Goal: Entertainment & Leisure: Consume media (video, audio)

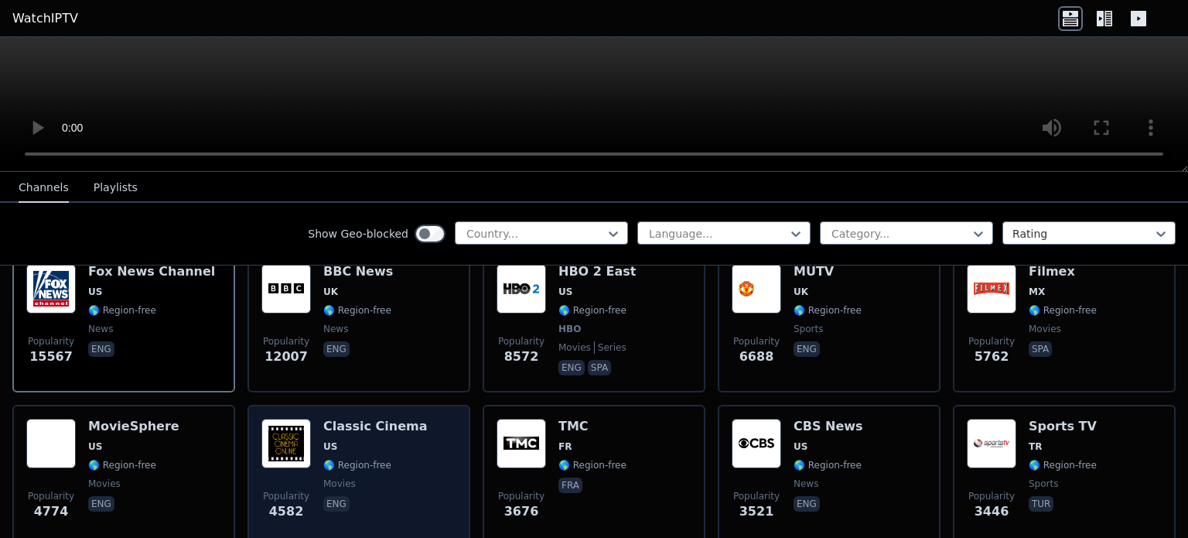
scroll to position [196, 0]
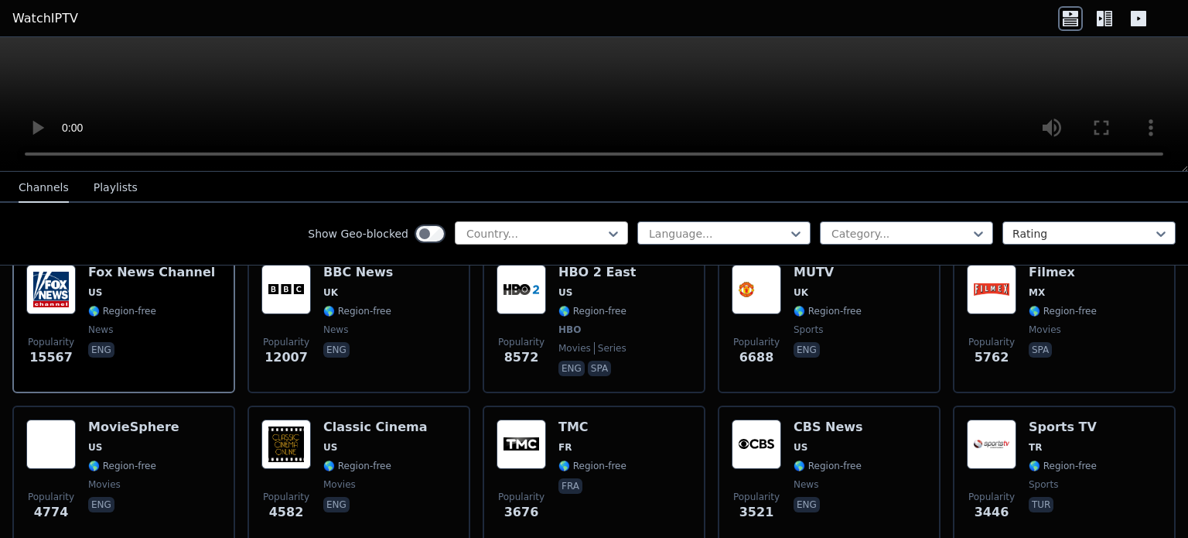
click at [540, 222] on div "Country..." at bounding box center [541, 232] width 173 height 23
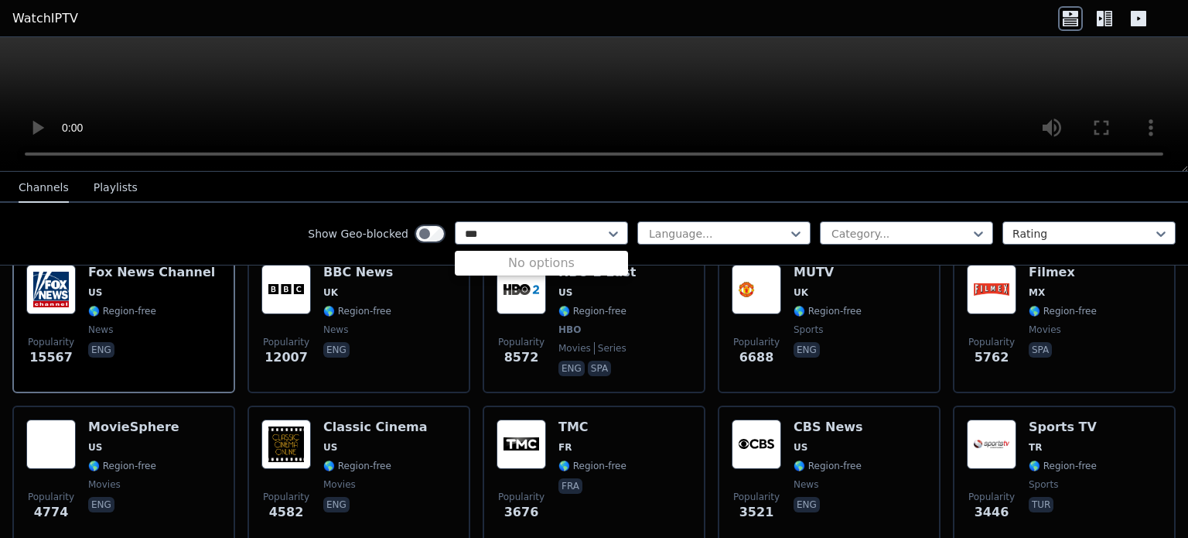
scroll to position [0, 0]
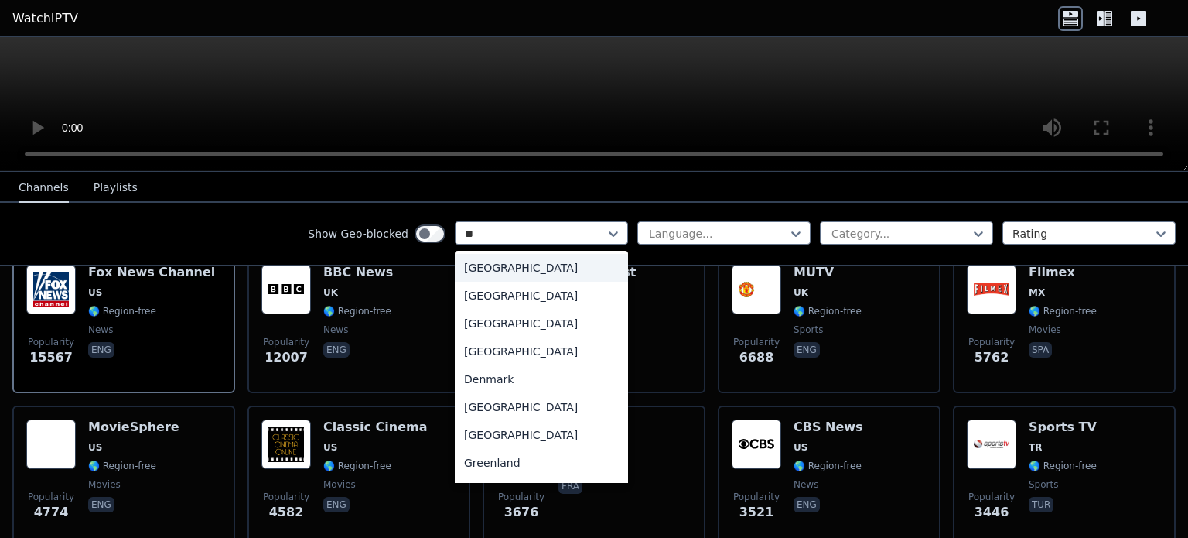
type input "*"
type input "**"
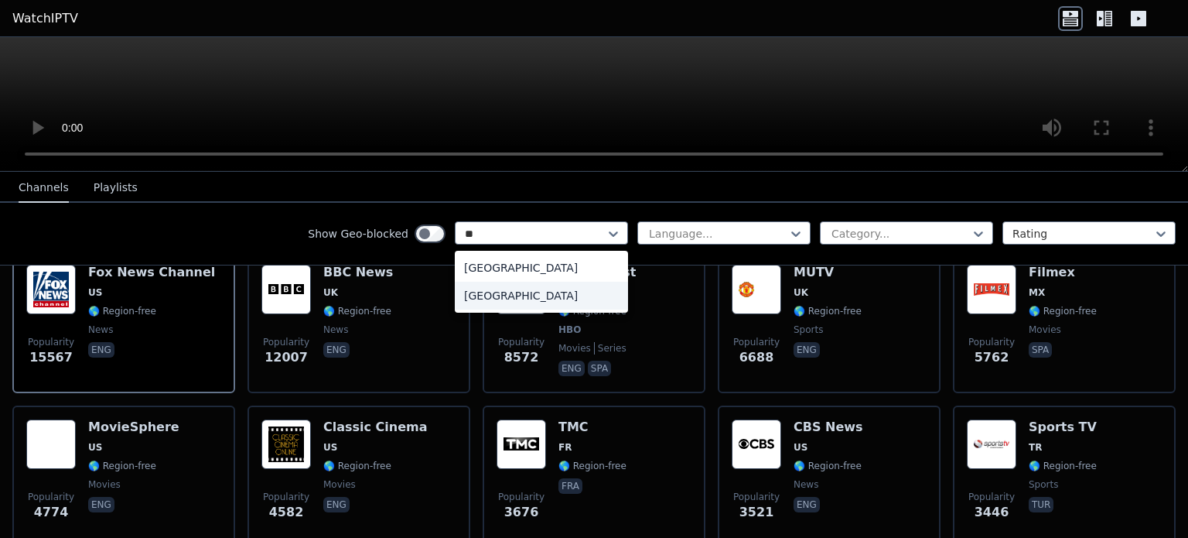
click at [500, 299] on div "[GEOGRAPHIC_DATA]" at bounding box center [541, 296] width 173 height 28
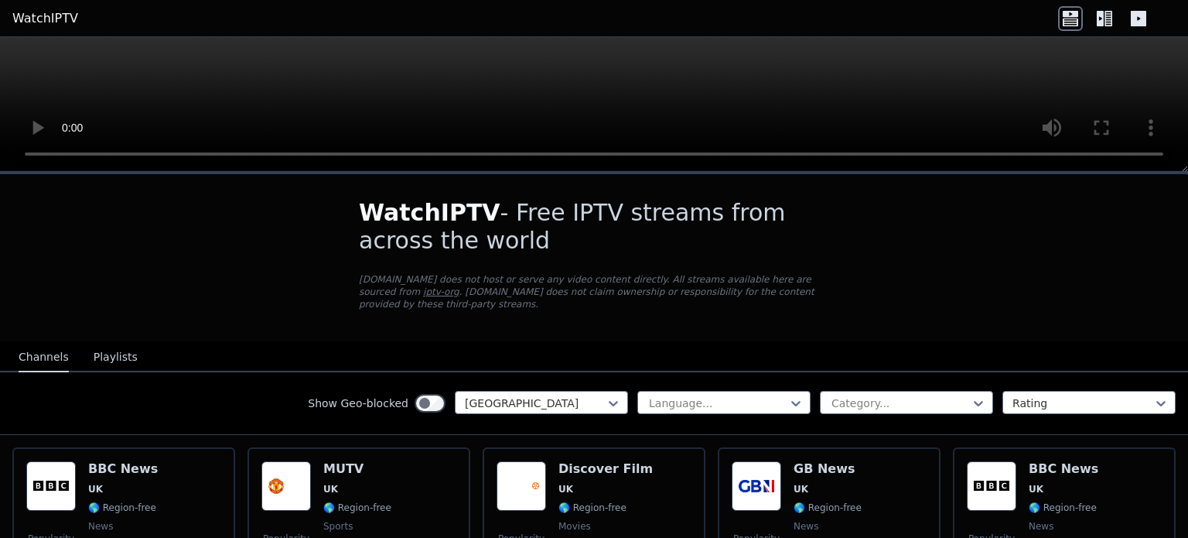
scroll to position [131, 0]
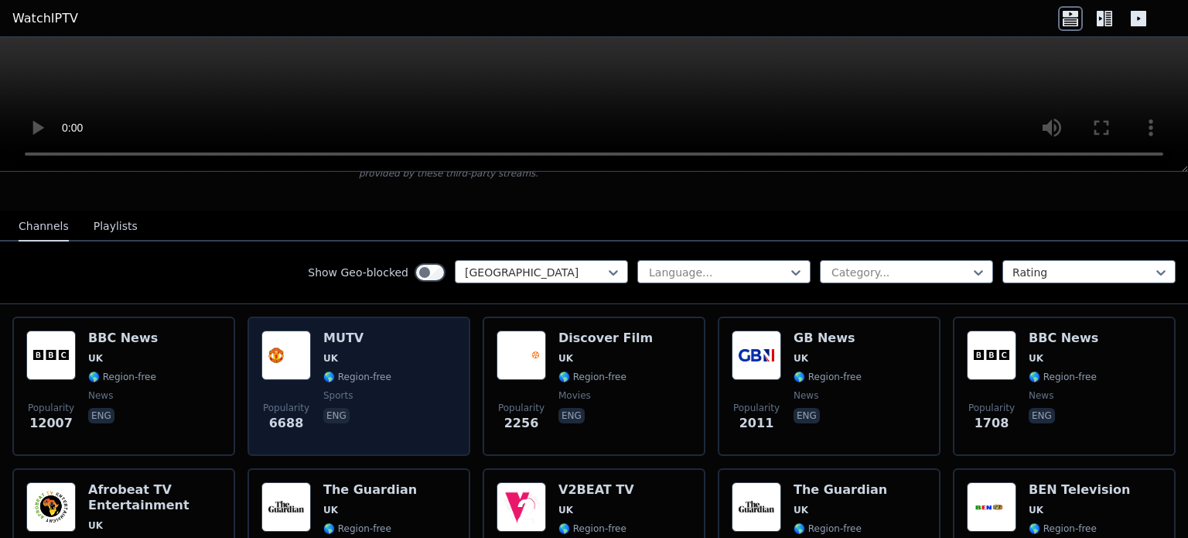
click at [415, 350] on div "Popularity 6688 MUTV [GEOGRAPHIC_DATA] 🌎 Region-free sports eng" at bounding box center [358, 385] width 195 height 111
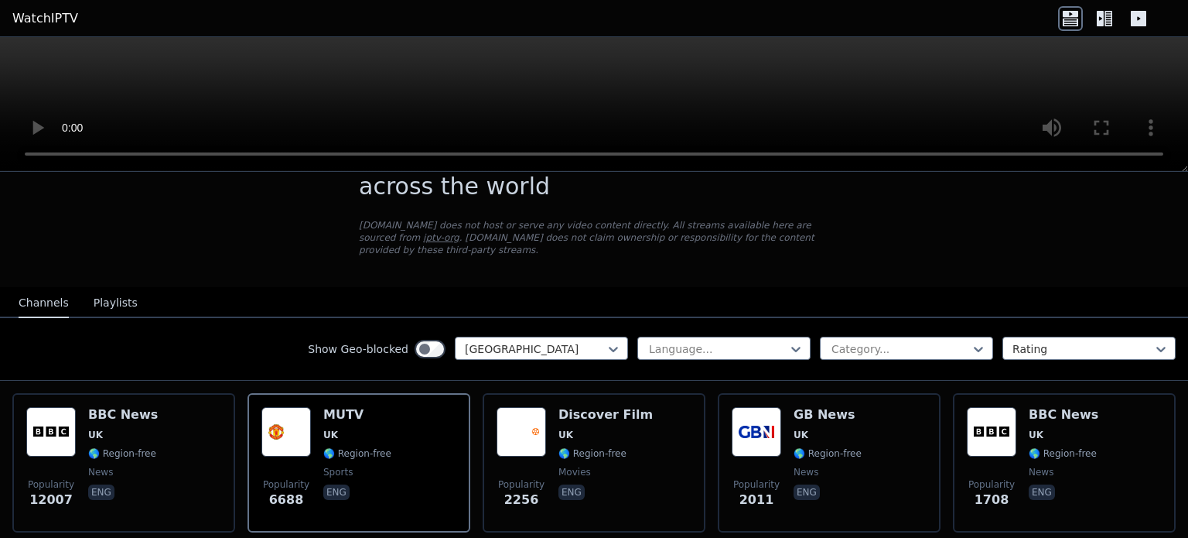
scroll to position [53, 0]
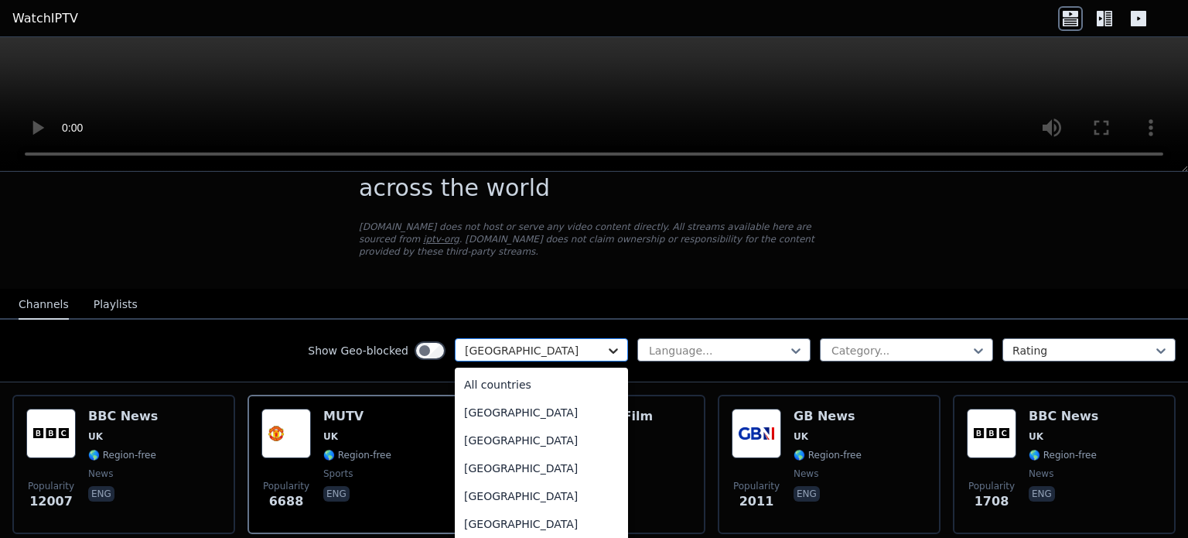
click at [606, 343] on icon at bounding box center [613, 350] width 15 height 15
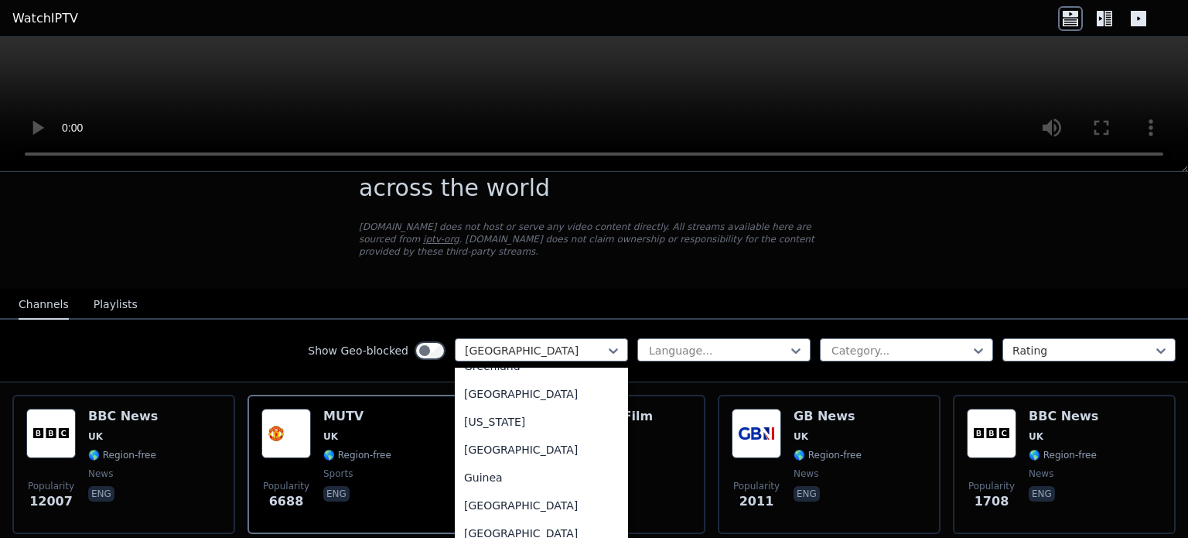
scroll to position [996, 0]
click at [646, 268] on div "WatchIPTV - Free IPTV streams from across the world [DOMAIN_NAME] does not host…" at bounding box center [594, 204] width 520 height 167
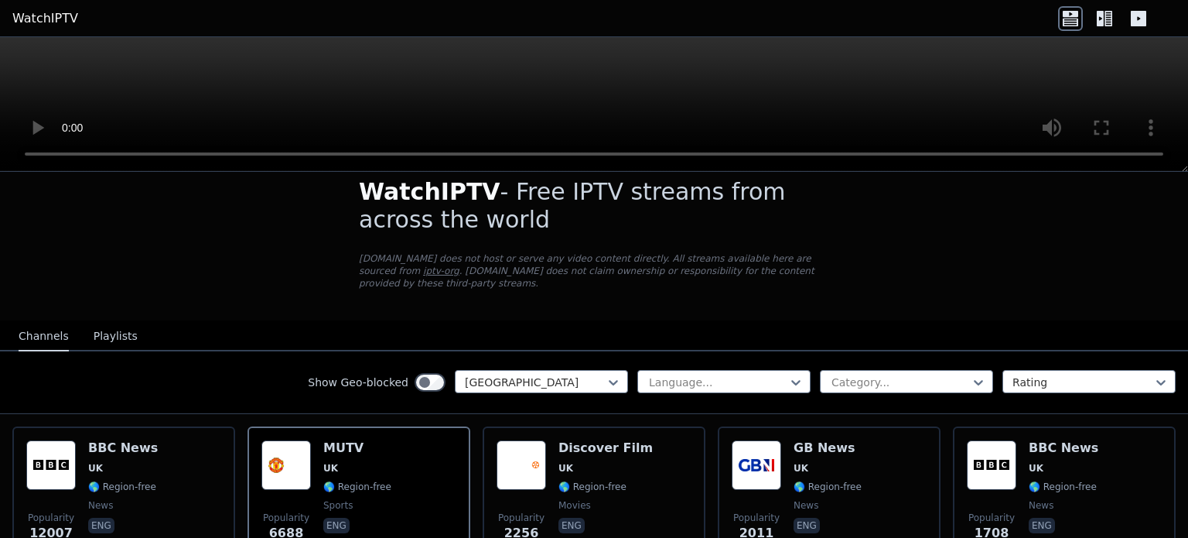
scroll to position [19, 0]
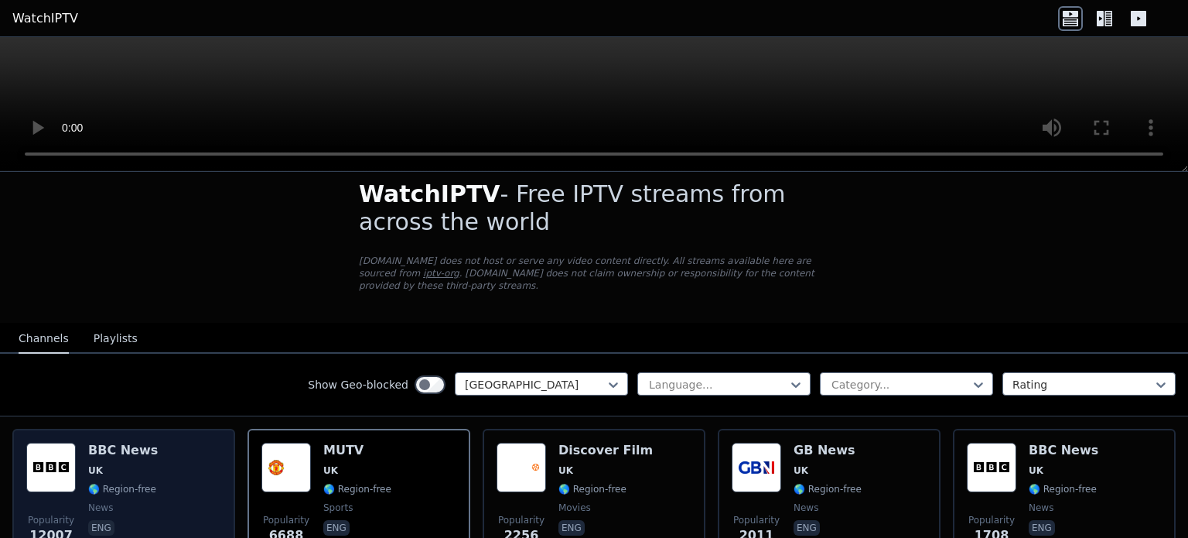
click at [206, 475] on div "Popularity 12007 BBC News UK 🌎 Region-free news eng" at bounding box center [123, 497] width 195 height 111
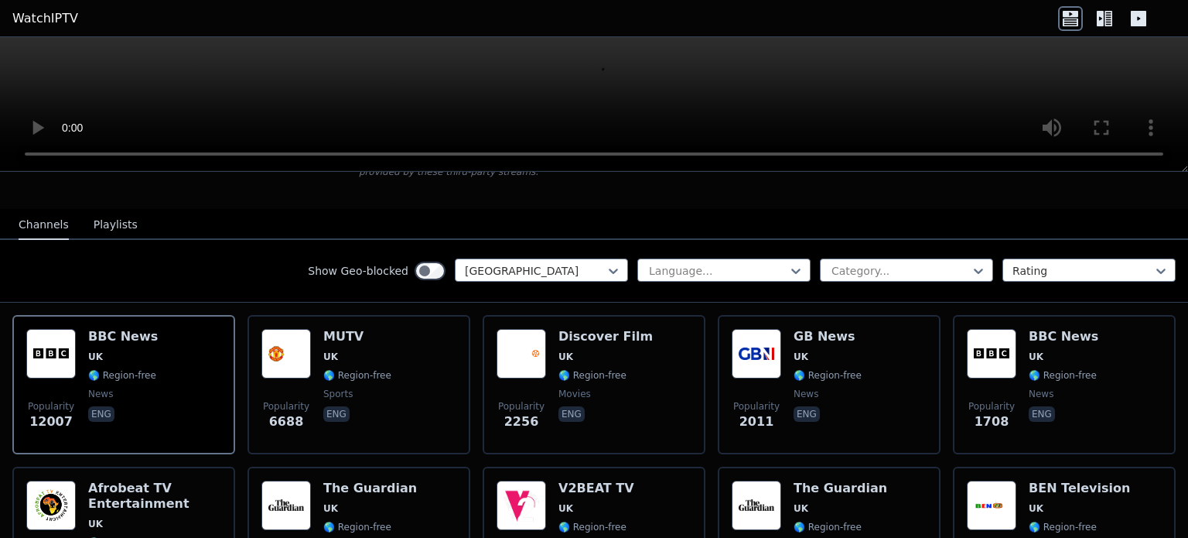
scroll to position [164, 0]
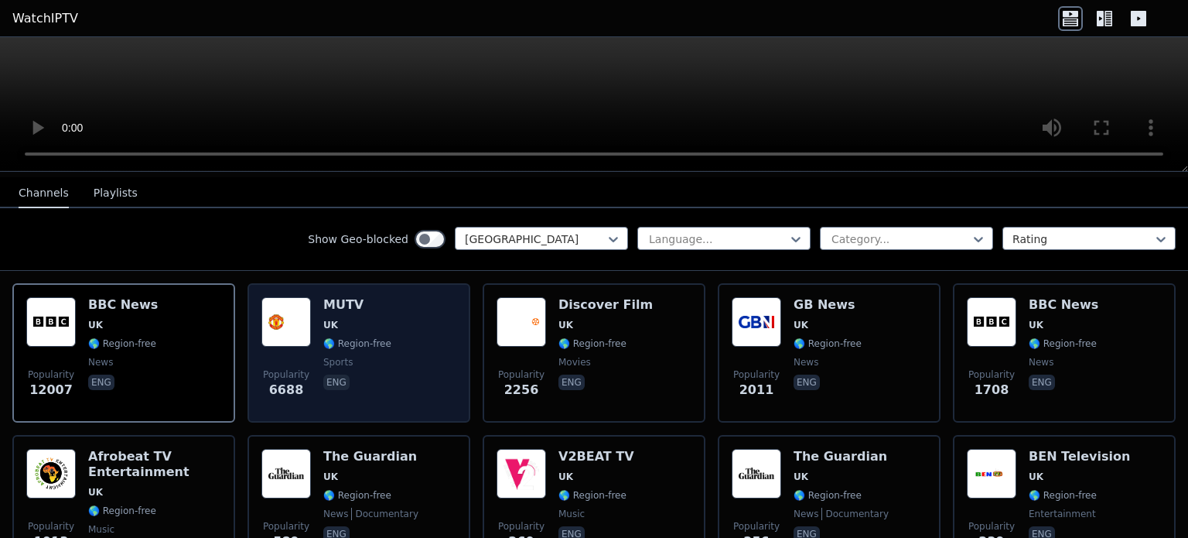
click at [407, 318] on div "Popularity 6688 MUTV [GEOGRAPHIC_DATA] 🌎 Region-free sports eng" at bounding box center [358, 352] width 195 height 111
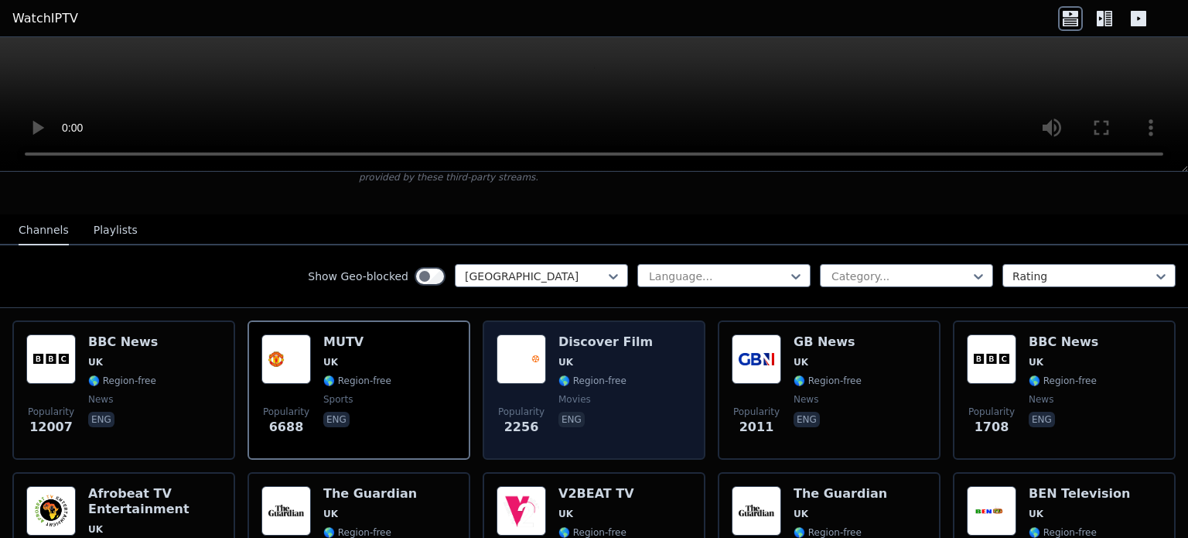
scroll to position [133, 0]
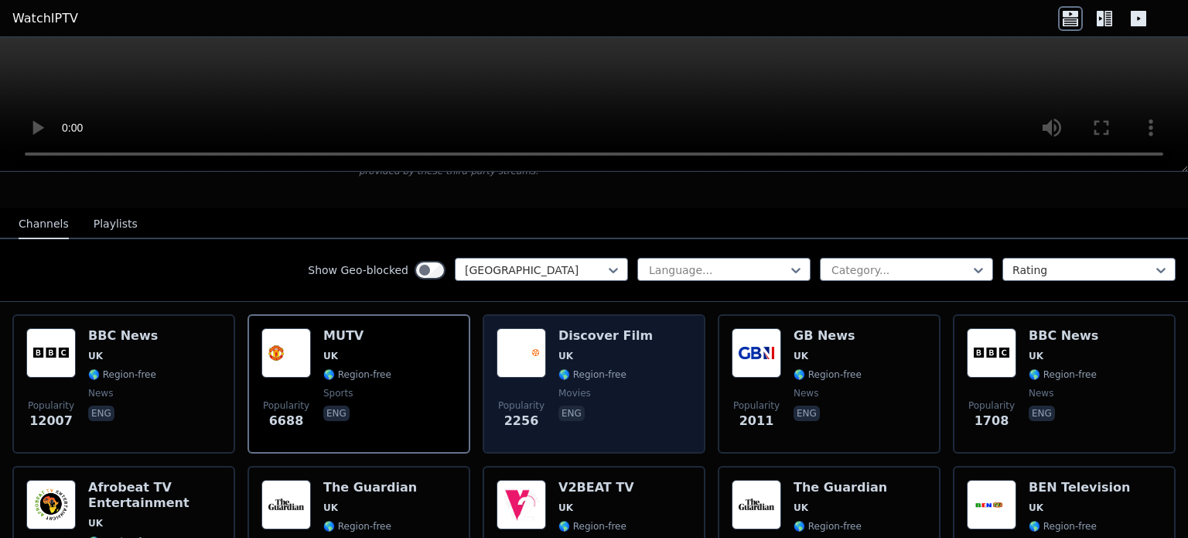
click at [647, 340] on div "Popularity 2256 Discover Film UK 🌎 Region-free movies eng" at bounding box center [594, 383] width 195 height 111
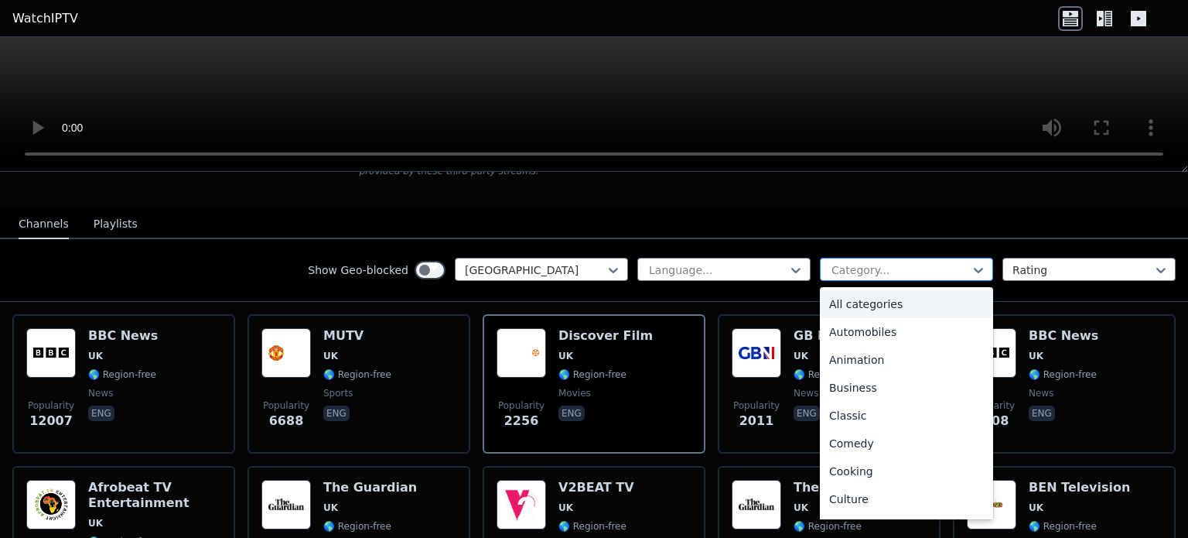
click at [860, 262] on div at bounding box center [900, 269] width 141 height 15
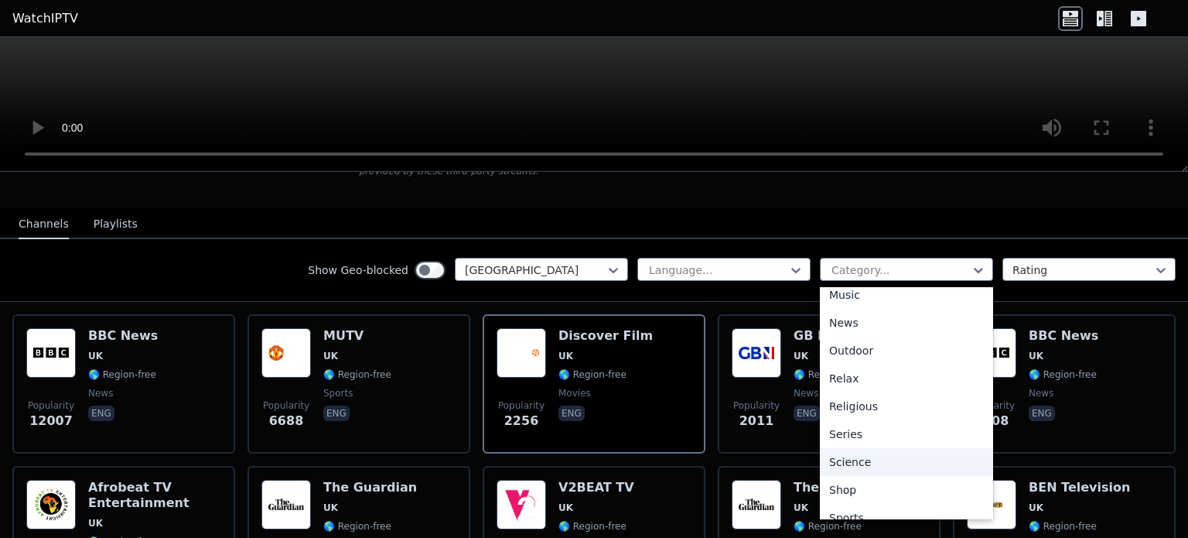
scroll to position [526, 0]
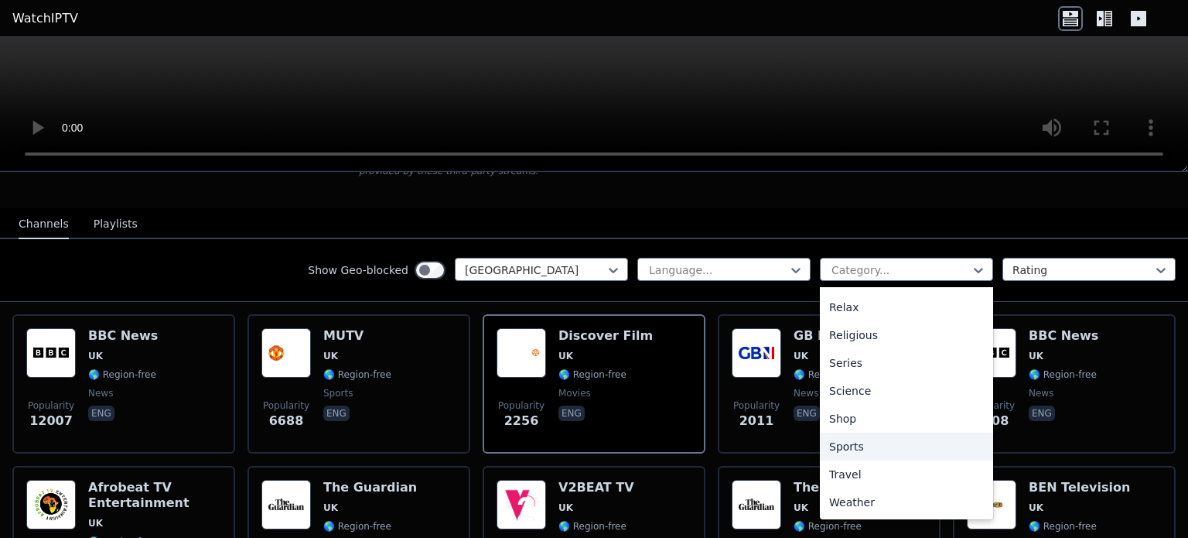
click at [852, 432] on div "Sports" at bounding box center [906, 446] width 173 height 28
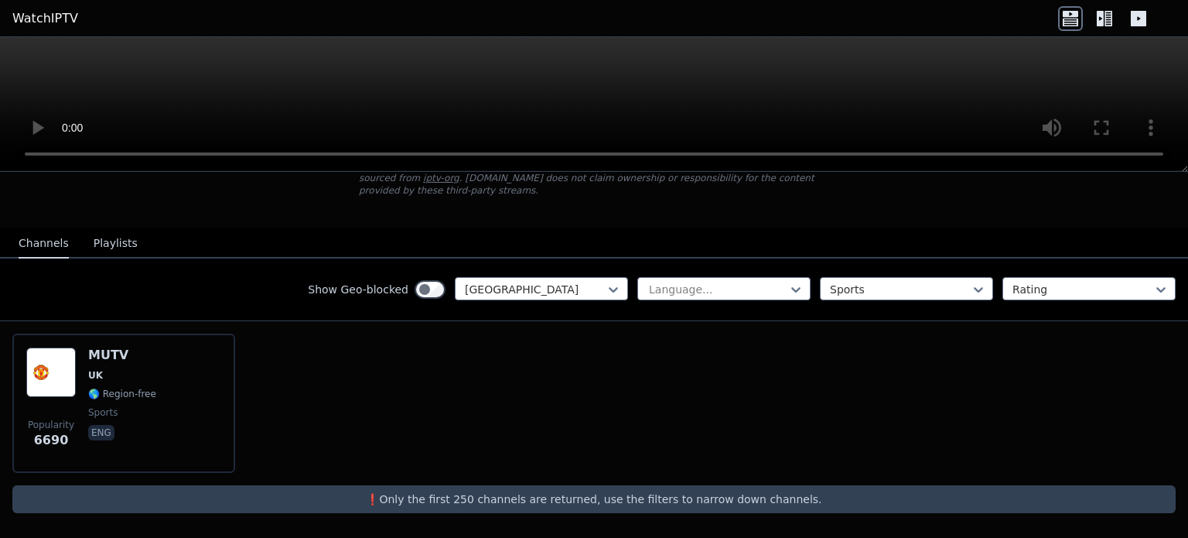
scroll to position [99, 0]
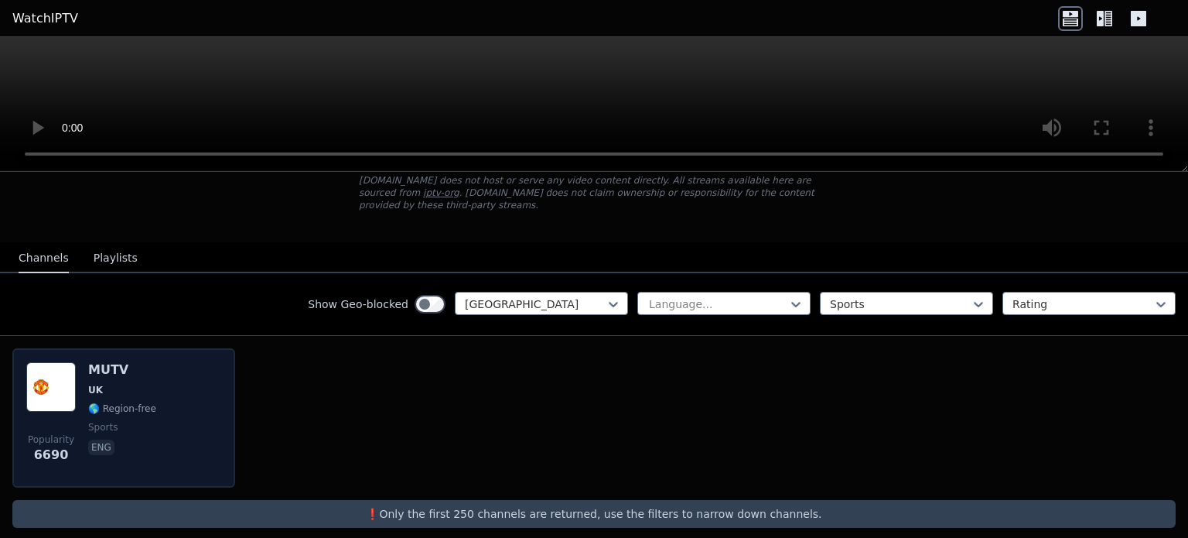
click at [190, 426] on div "Popularity 6690 MUTV [GEOGRAPHIC_DATA] 🌎 Region-free sports eng" at bounding box center [123, 417] width 195 height 111
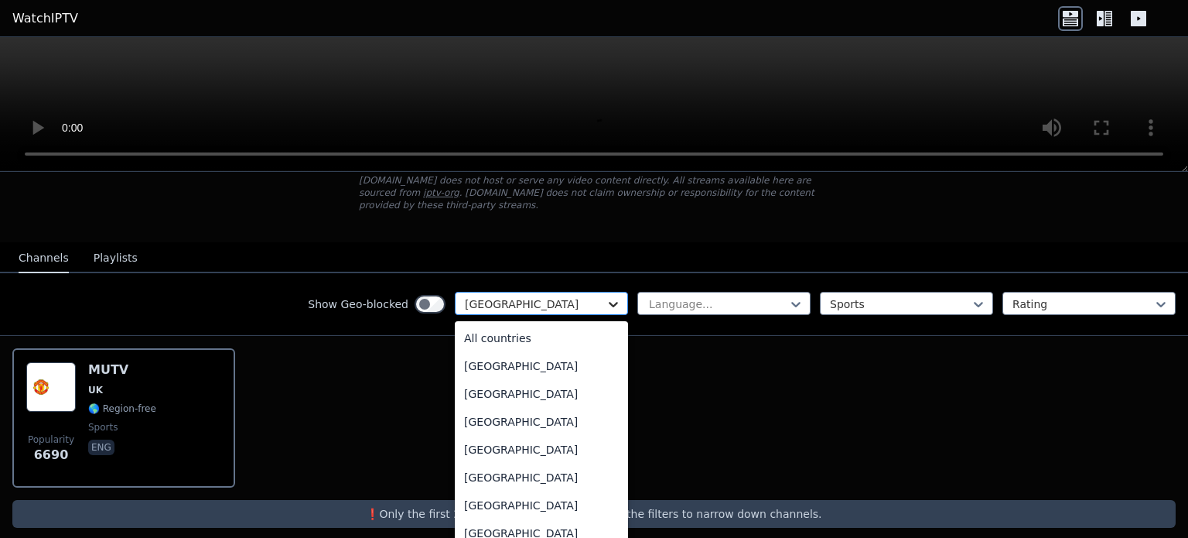
click at [606, 296] on icon at bounding box center [613, 303] width 15 height 15
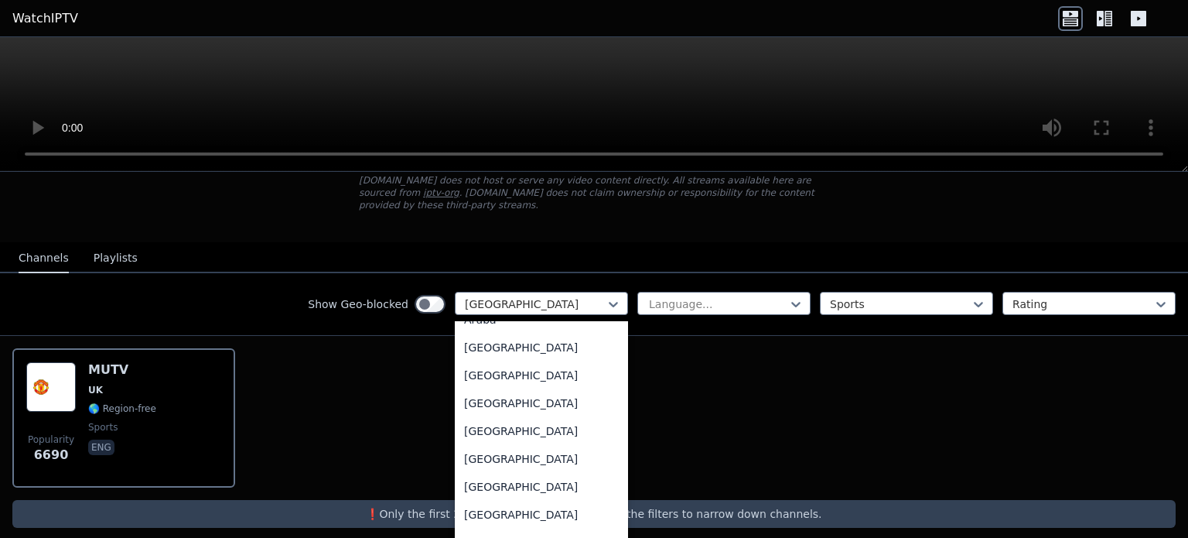
scroll to position [0, 0]
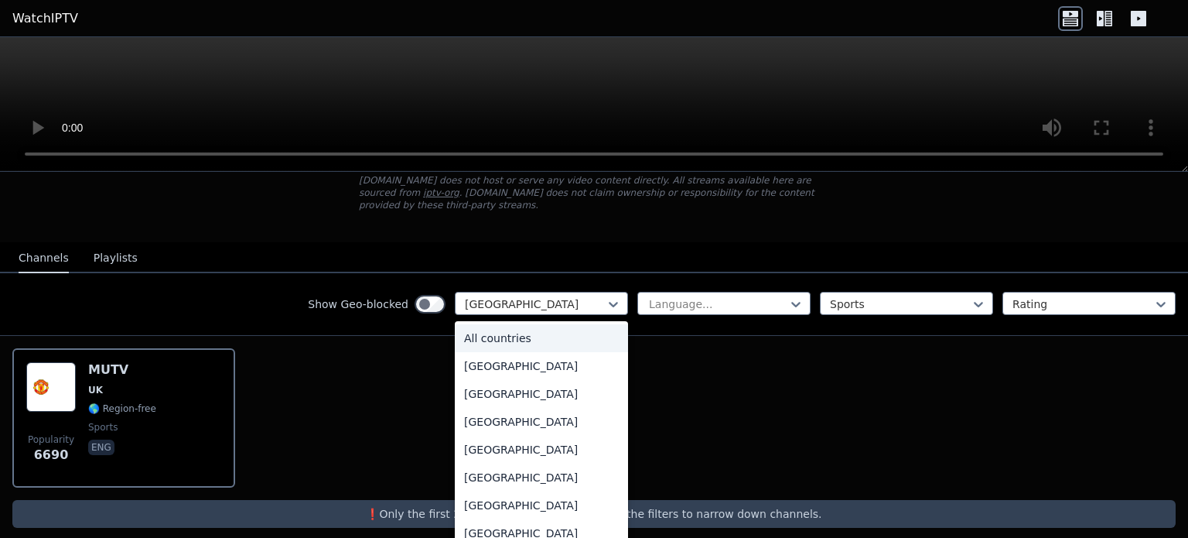
click at [512, 326] on div "All countries" at bounding box center [541, 338] width 173 height 28
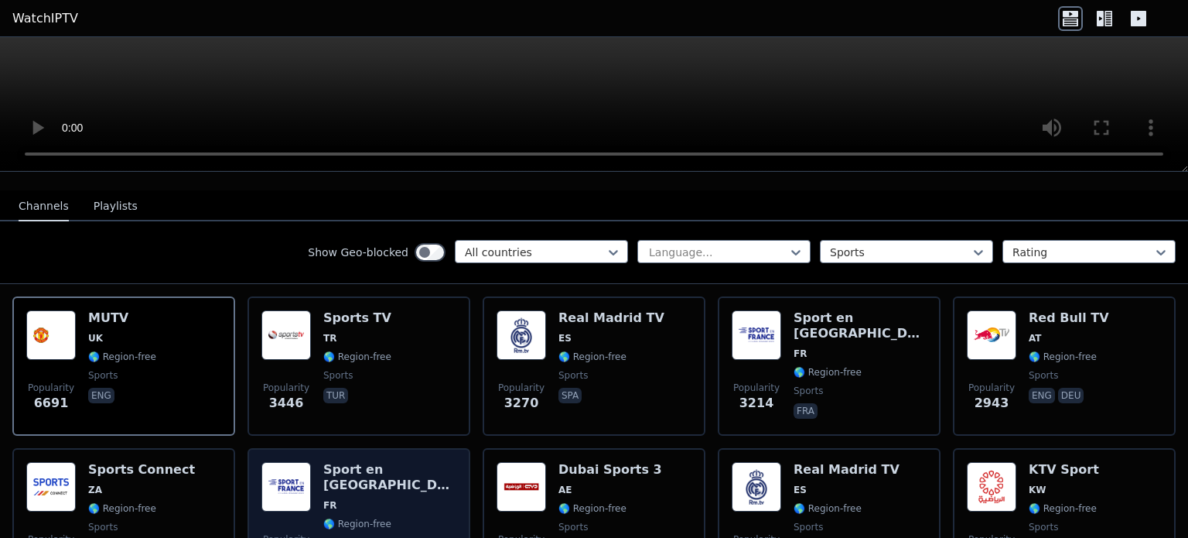
scroll to position [148, 0]
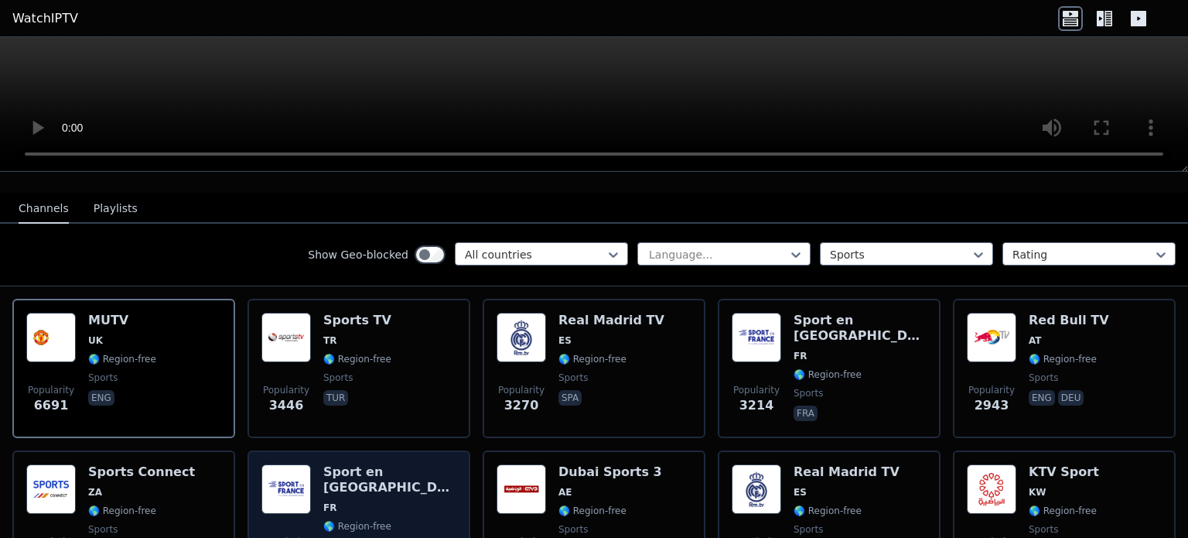
click at [442, 389] on div "Popularity 3446 Sports TV TR 🌎 Region-free sports tur" at bounding box center [358, 367] width 195 height 111
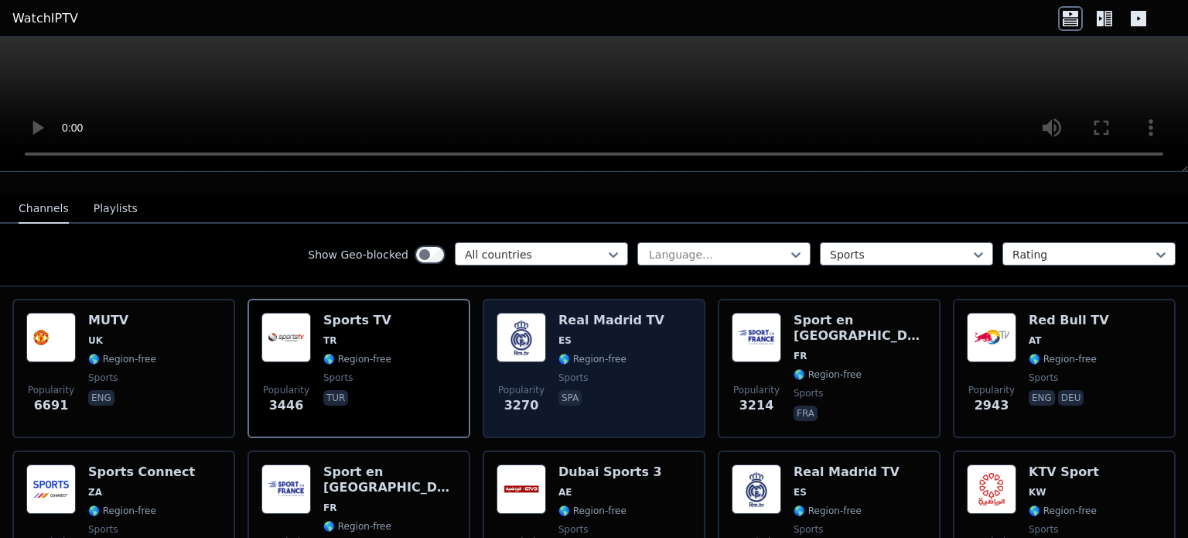
click at [665, 343] on div "Popularity 3270 Real Madrid TV ES 🌎 Region-free sports spa" at bounding box center [594, 367] width 195 height 111
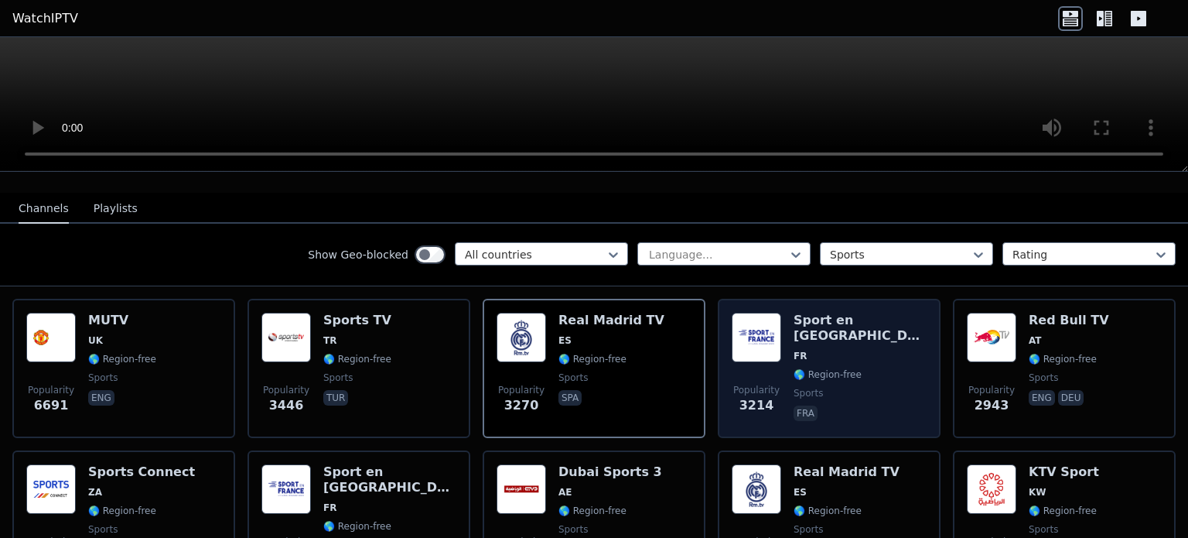
click at [872, 405] on span "fra" at bounding box center [860, 414] width 133 height 19
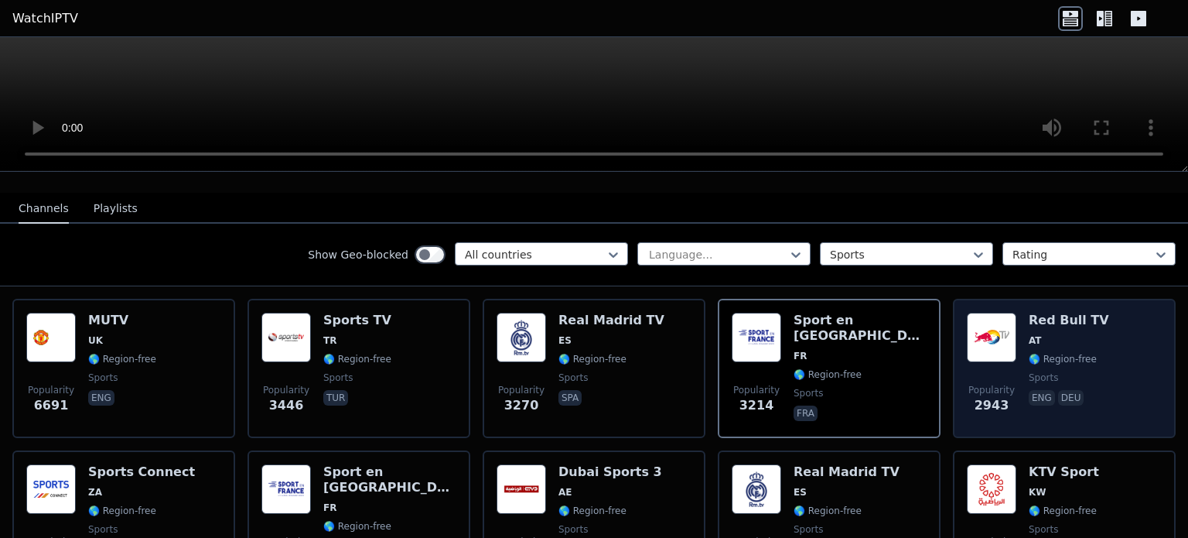
click at [1138, 330] on div "Popularity 2943 Red Bull TV AT 🌎 Region-free sports eng deu" at bounding box center [1064, 367] width 195 height 111
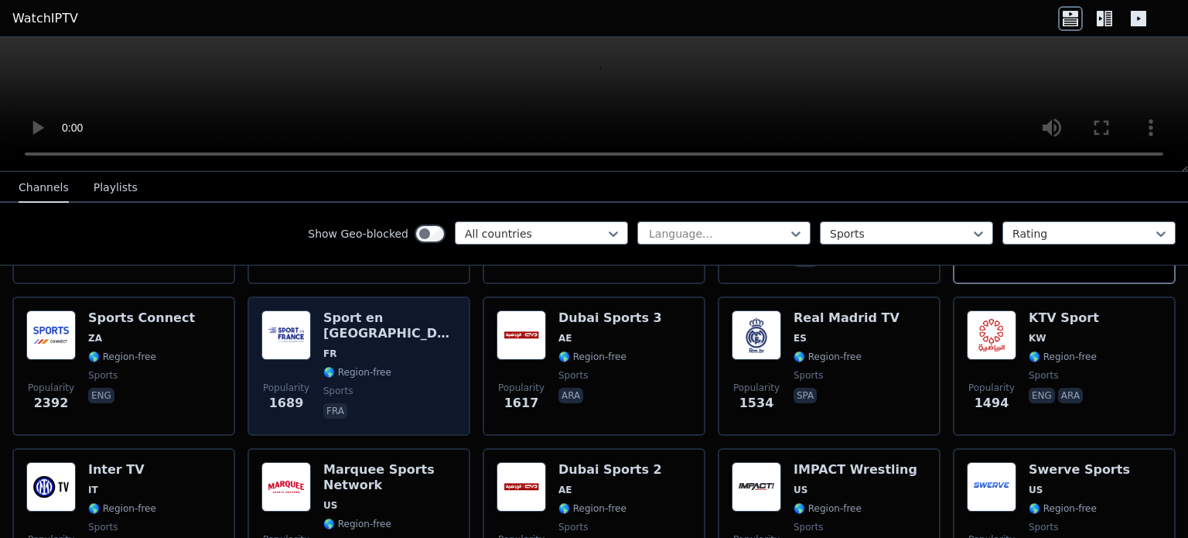
scroll to position [308, 0]
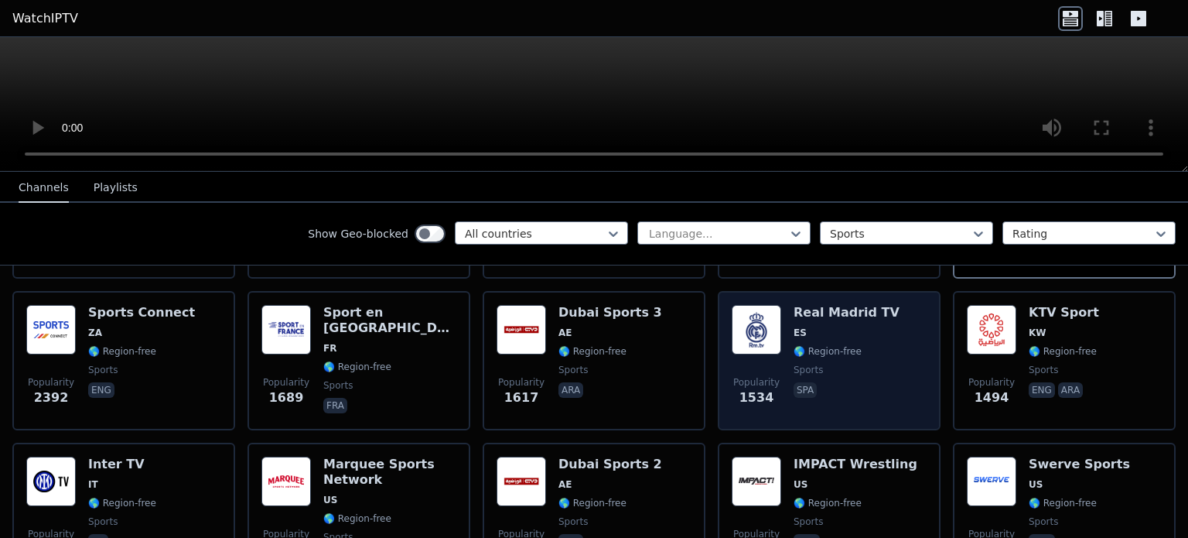
click at [759, 305] on img at bounding box center [756, 329] width 49 height 49
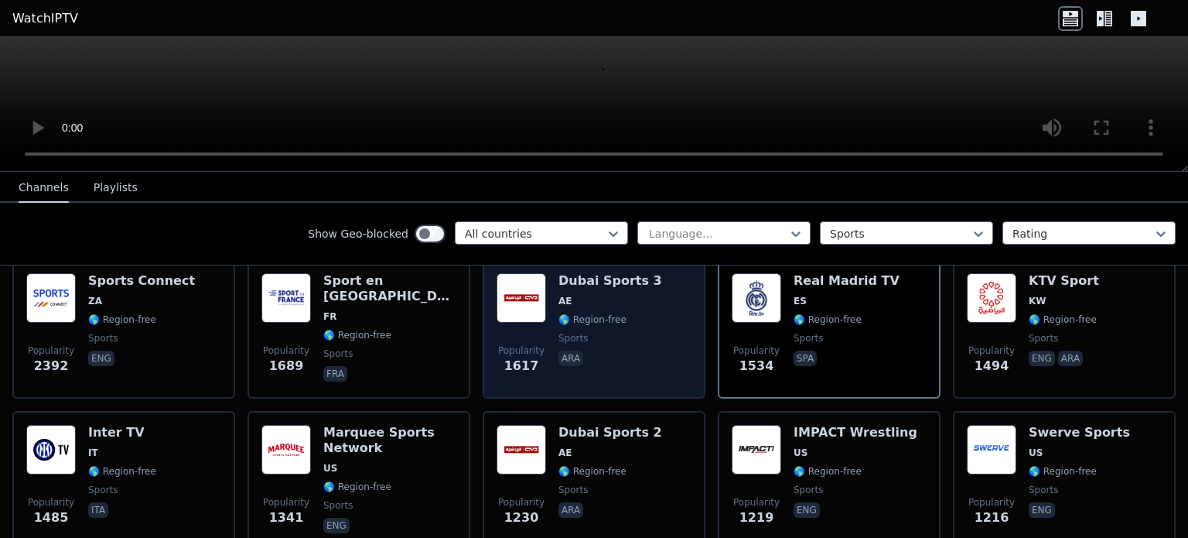
scroll to position [334, 0]
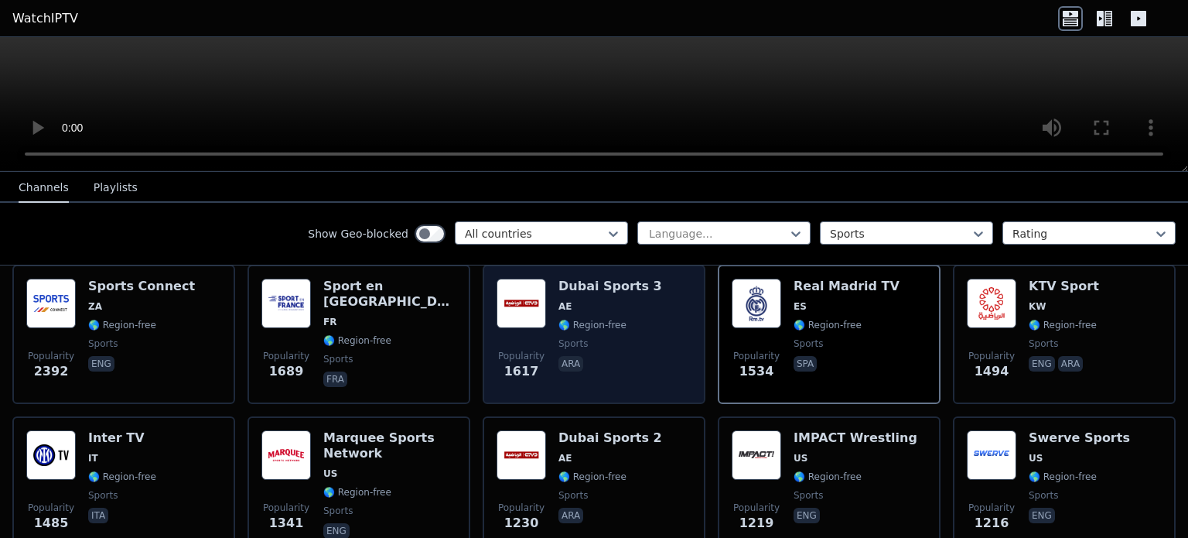
click at [606, 319] on div "Dubai Sports 3 AE 🌎 Region-free sports ara" at bounding box center [610, 333] width 104 height 111
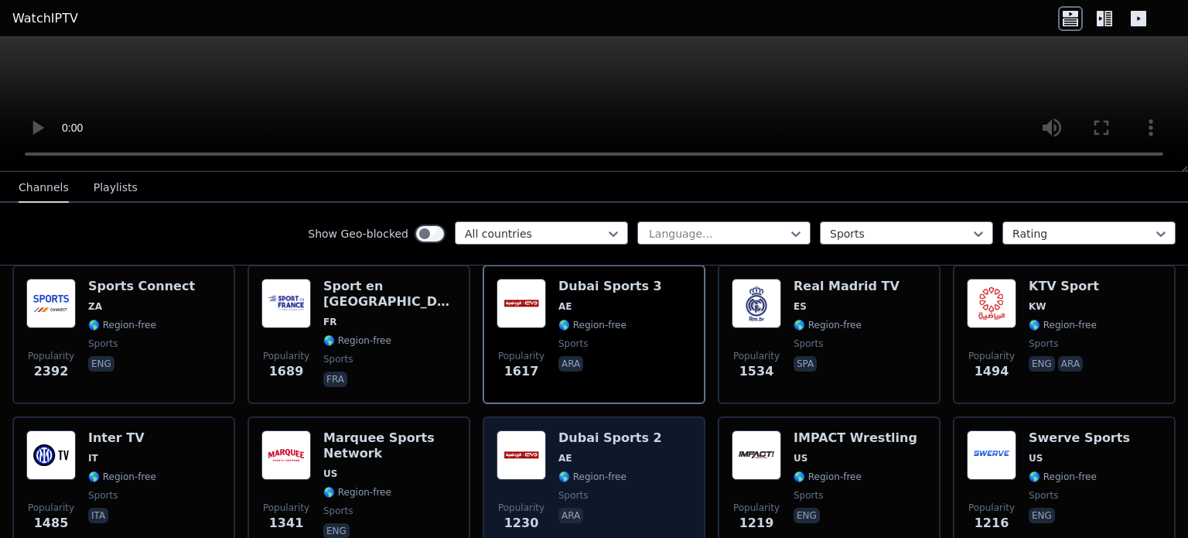
click at [646, 430] on div "Popularity 1230 Dubai Sports 2 AE 🌎 Region-free sports ara" at bounding box center [594, 485] width 195 height 111
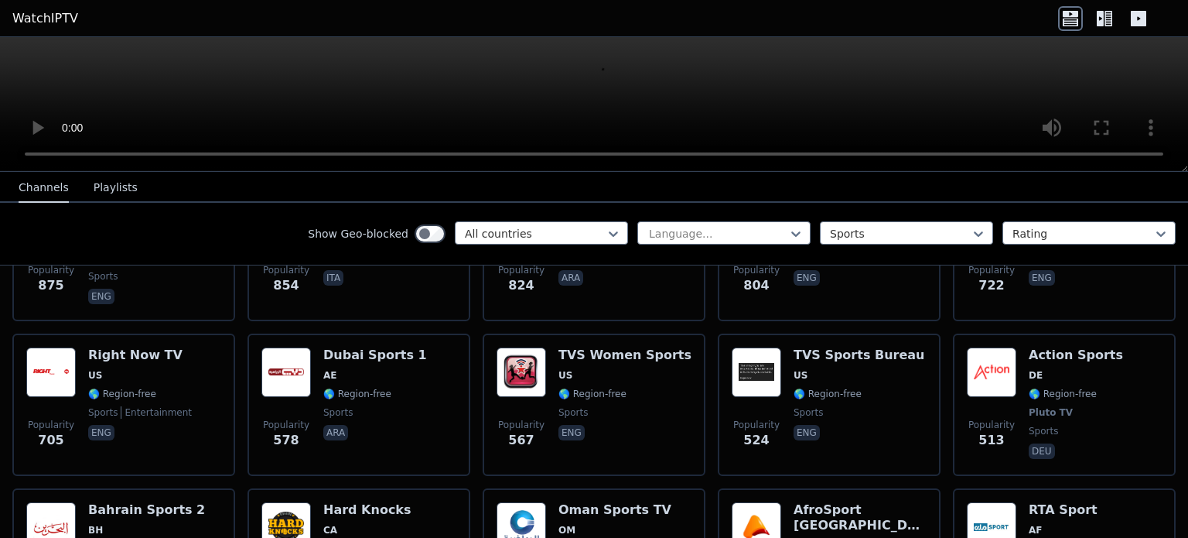
scroll to position [1029, 0]
click at [646, 425] on div "TVS Women Sports US 🌎 Region-free sports eng" at bounding box center [624, 404] width 133 height 114
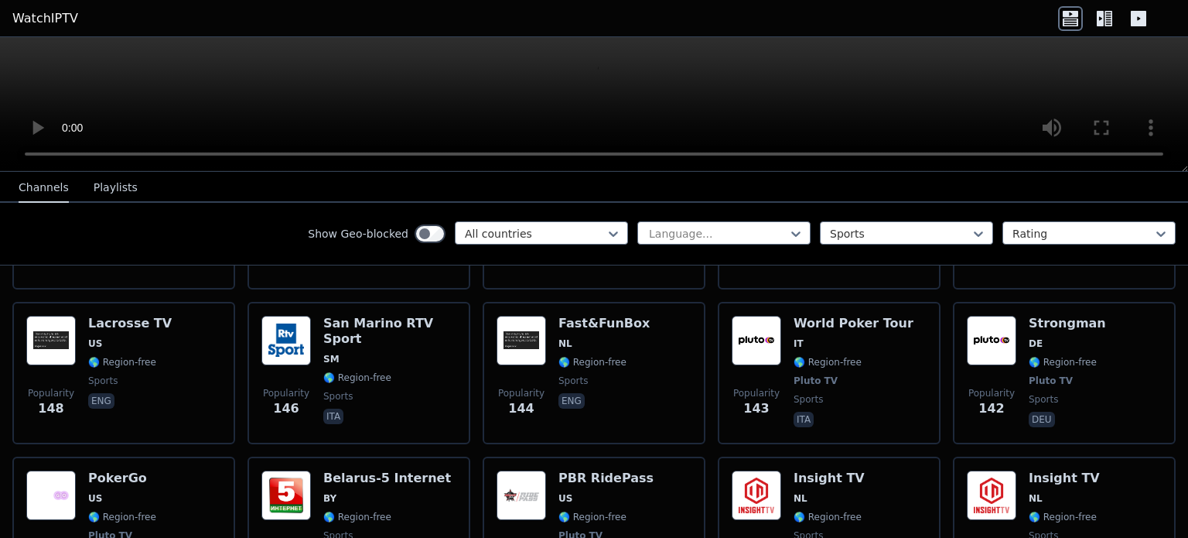
scroll to position [2592, 0]
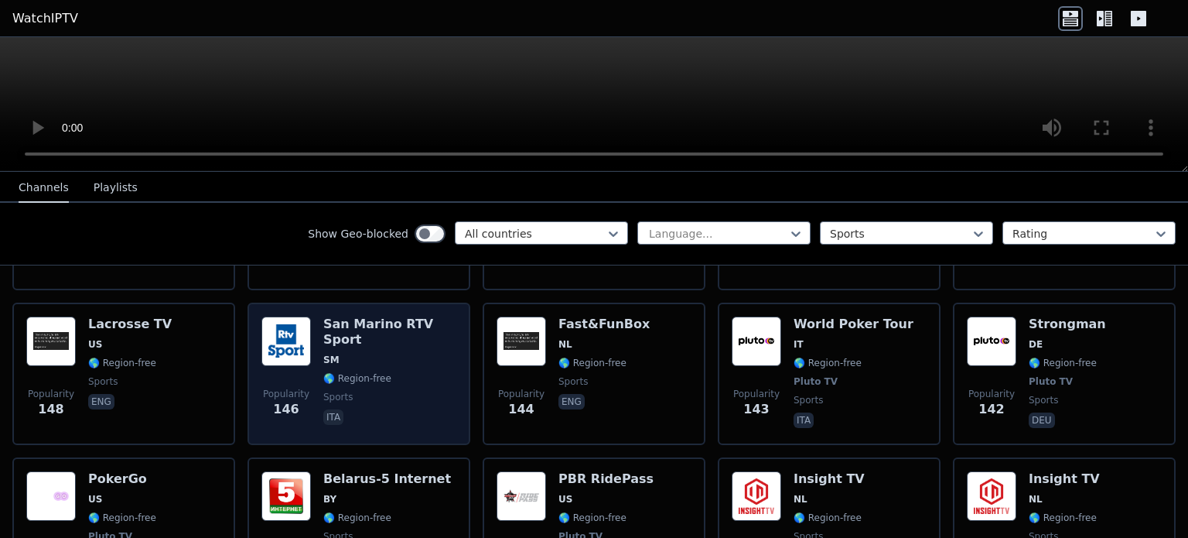
click at [452, 336] on div "Popularity 146 San Marino RTV Sport SM 🌎 Region-free sports ita" at bounding box center [358, 373] width 195 height 114
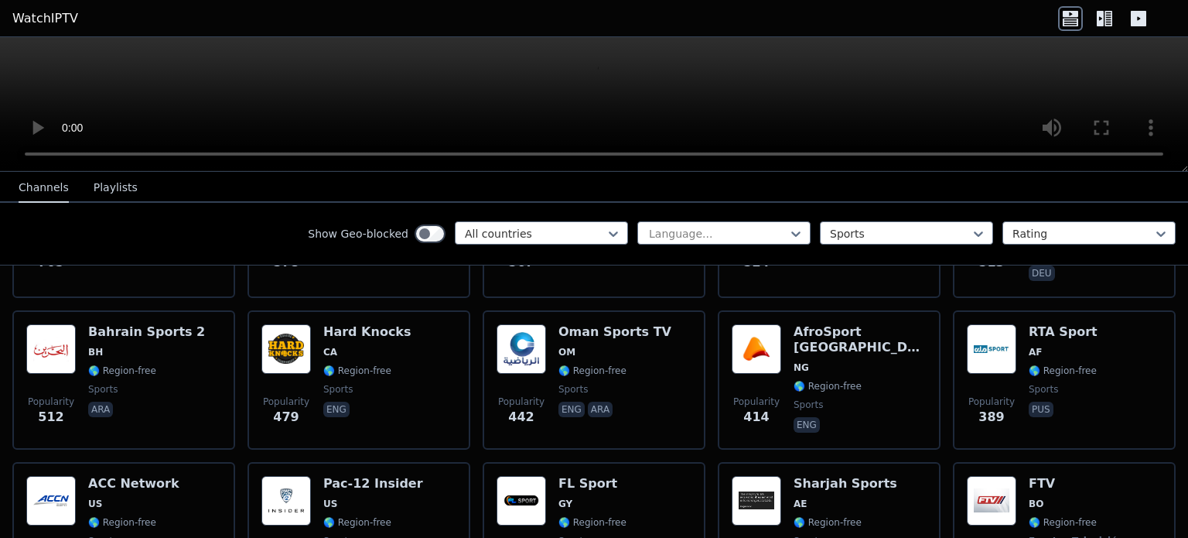
scroll to position [1080, 0]
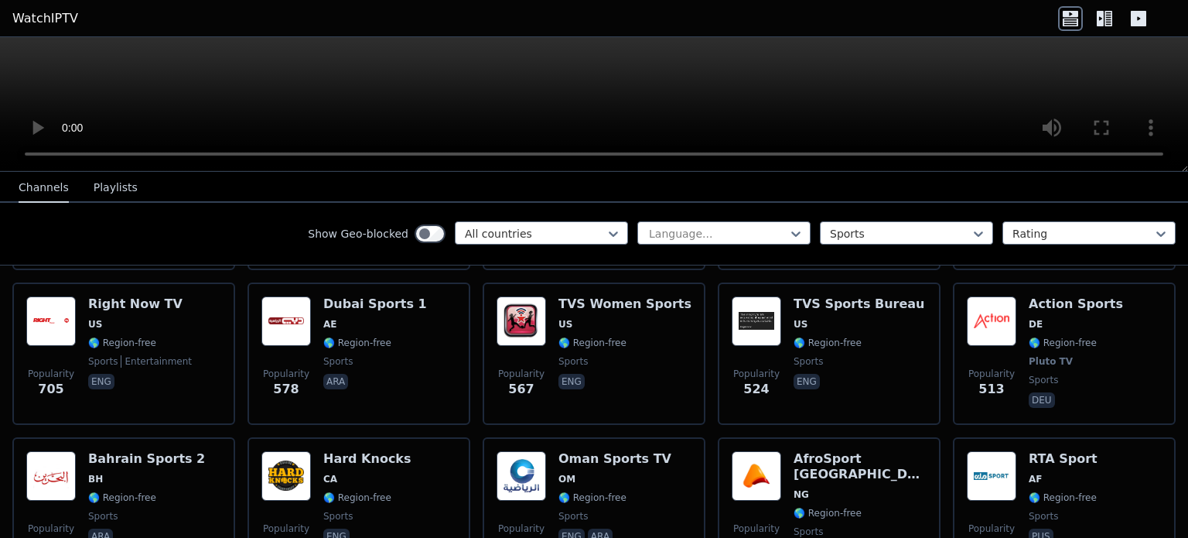
click at [22, 15] on link "WatchIPTV" at bounding box center [45, 18] width 66 height 19
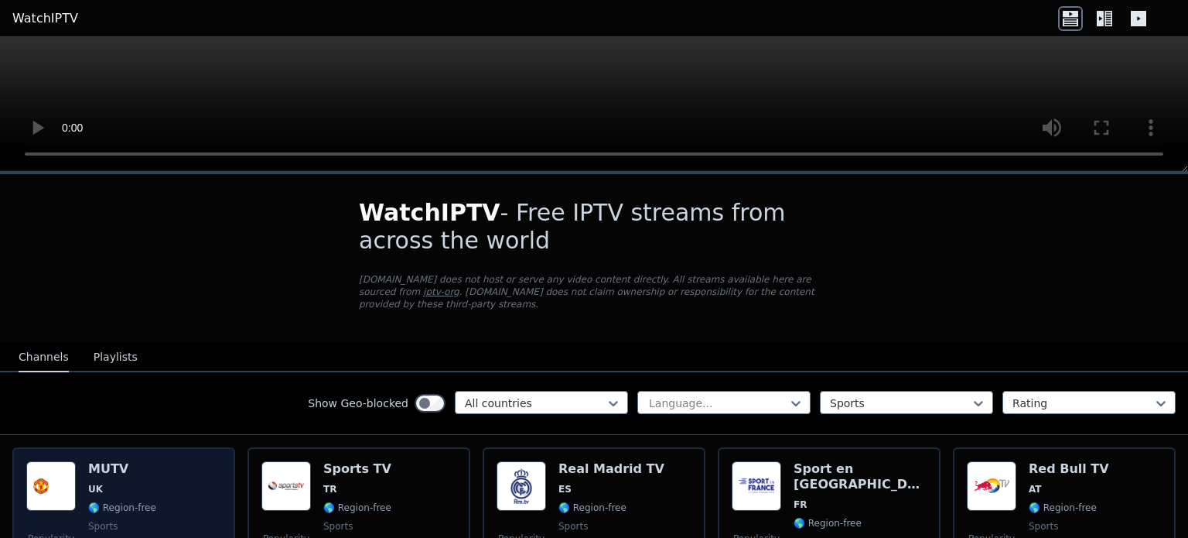
click at [170, 494] on div "Popularity 6691 MUTV [GEOGRAPHIC_DATA] 🌎 Region-free sports eng" at bounding box center [123, 516] width 195 height 111
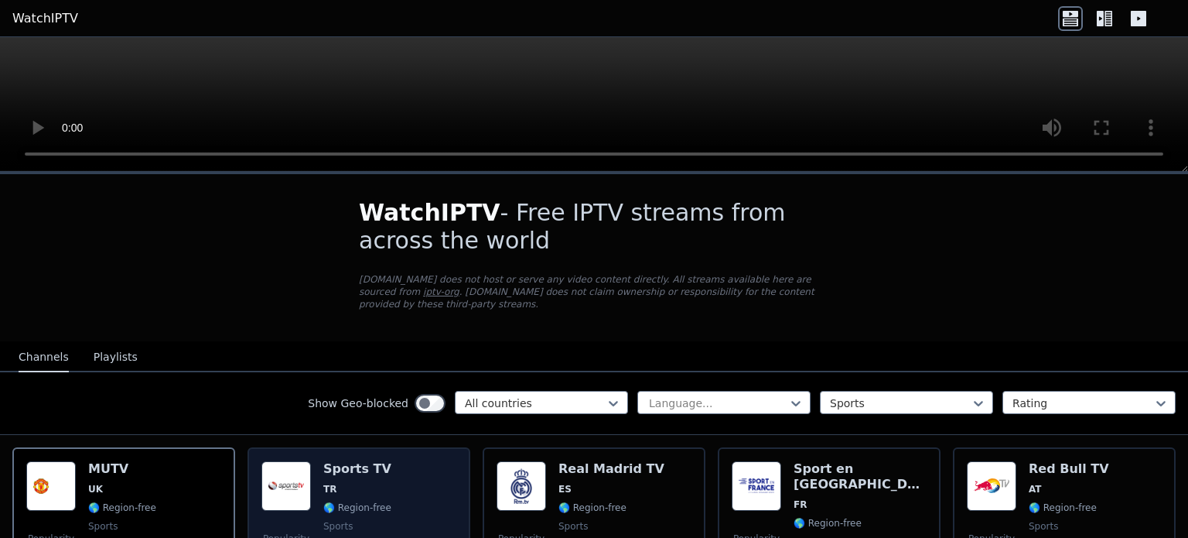
click at [334, 483] on span "TR" at bounding box center [357, 489] width 68 height 12
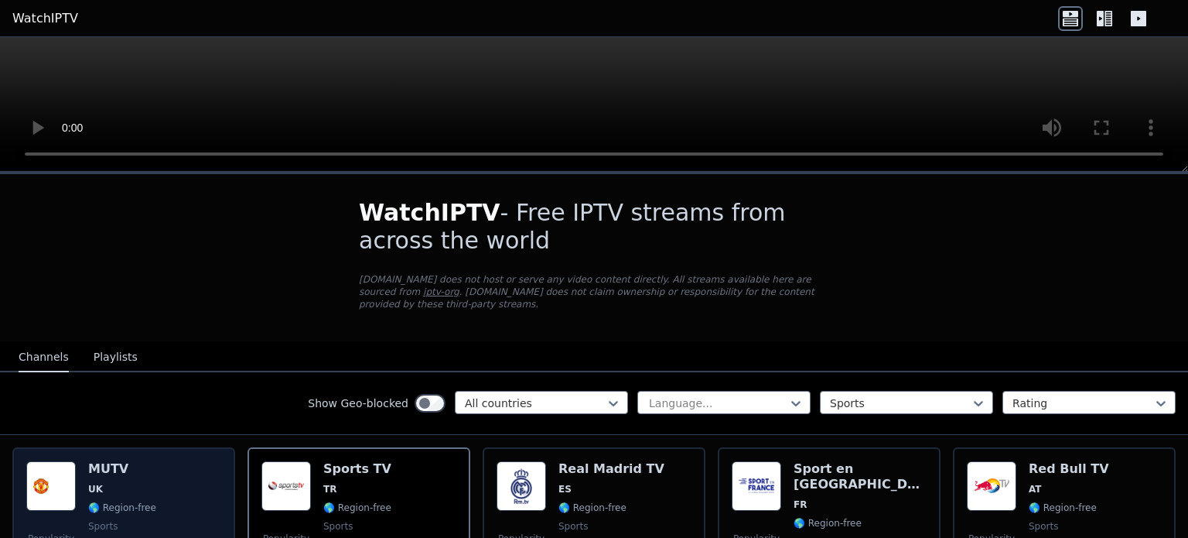
click at [203, 461] on div "Popularity 6691 MUTV [GEOGRAPHIC_DATA] 🌎 Region-free sports eng" at bounding box center [123, 516] width 195 height 111
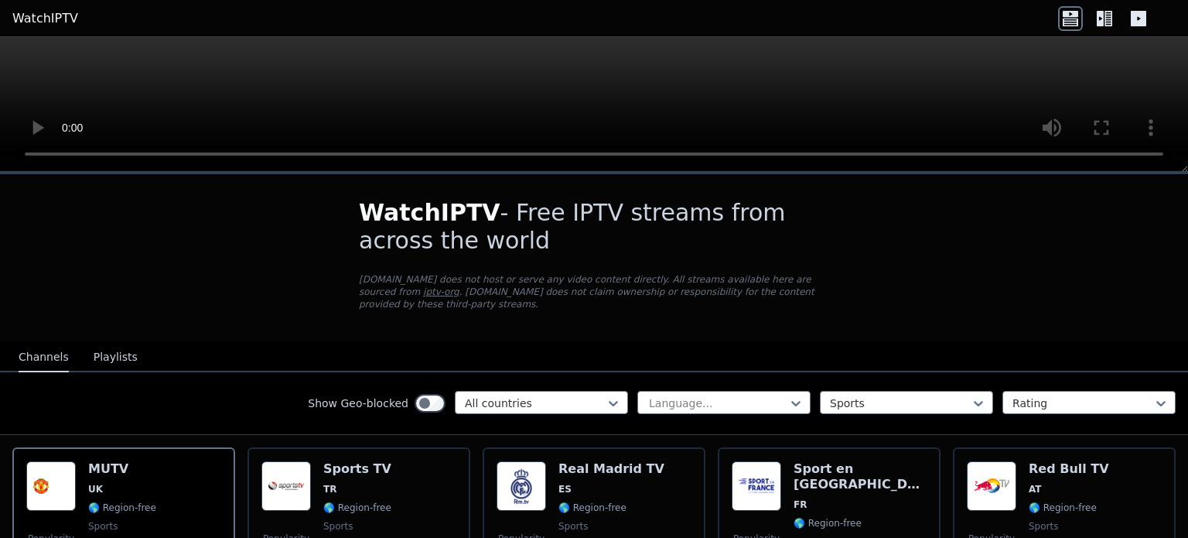
click at [1104, 23] on icon at bounding box center [1108, 18] width 8 height 15
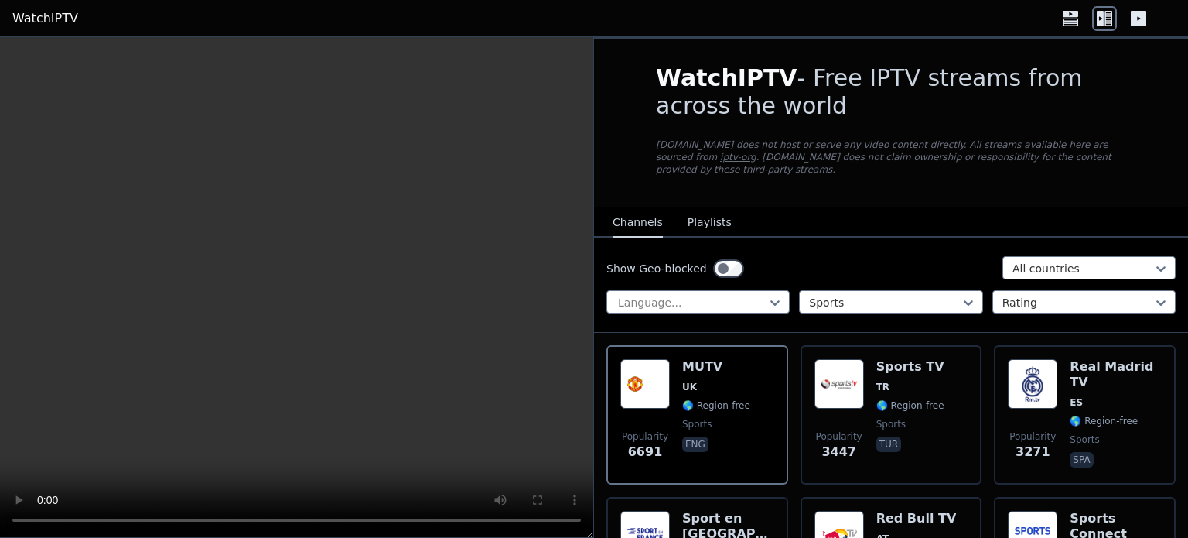
click at [173, 298] on video at bounding box center [296, 287] width 593 height 500
click at [766, 208] on nav "Channels Playlists" at bounding box center [891, 221] width 594 height 31
